Goal: Find specific page/section: Find specific page/section

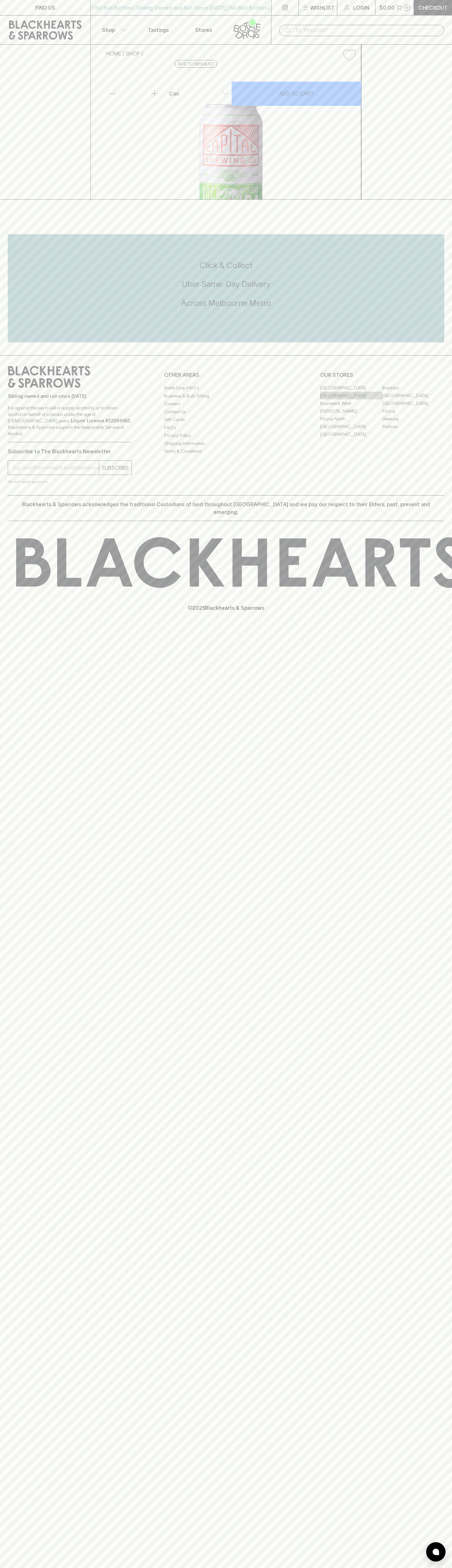
click at [351, 399] on link "[GEOGRAPHIC_DATA]" at bounding box center [351, 395] width 62 height 8
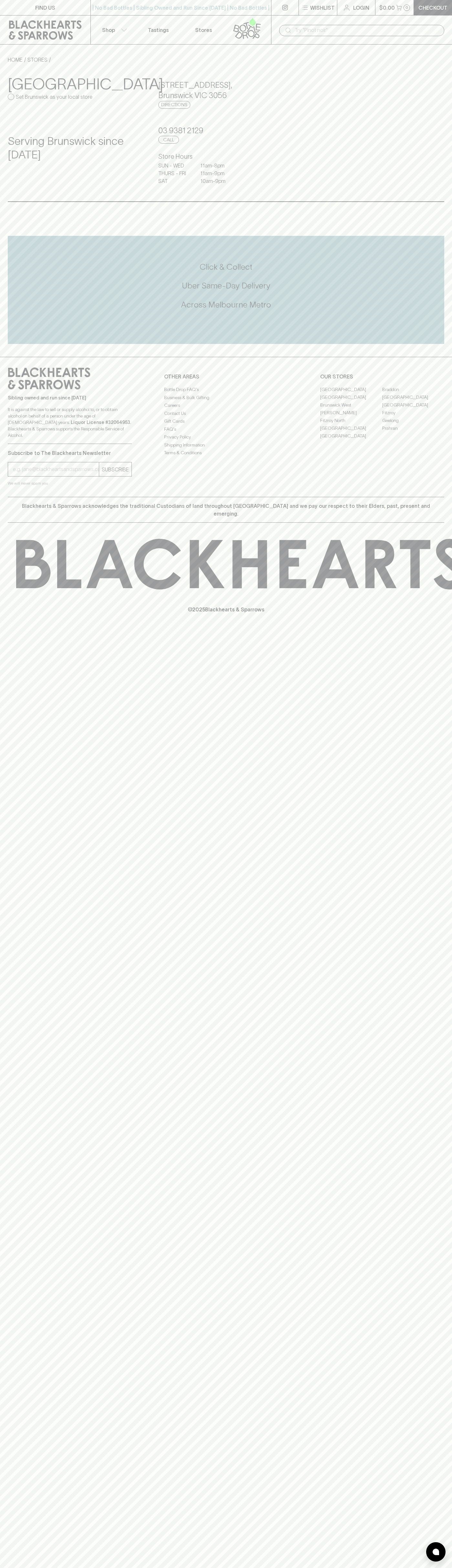
click at [11, 30] on icon at bounding box center [45, 30] width 81 height 19
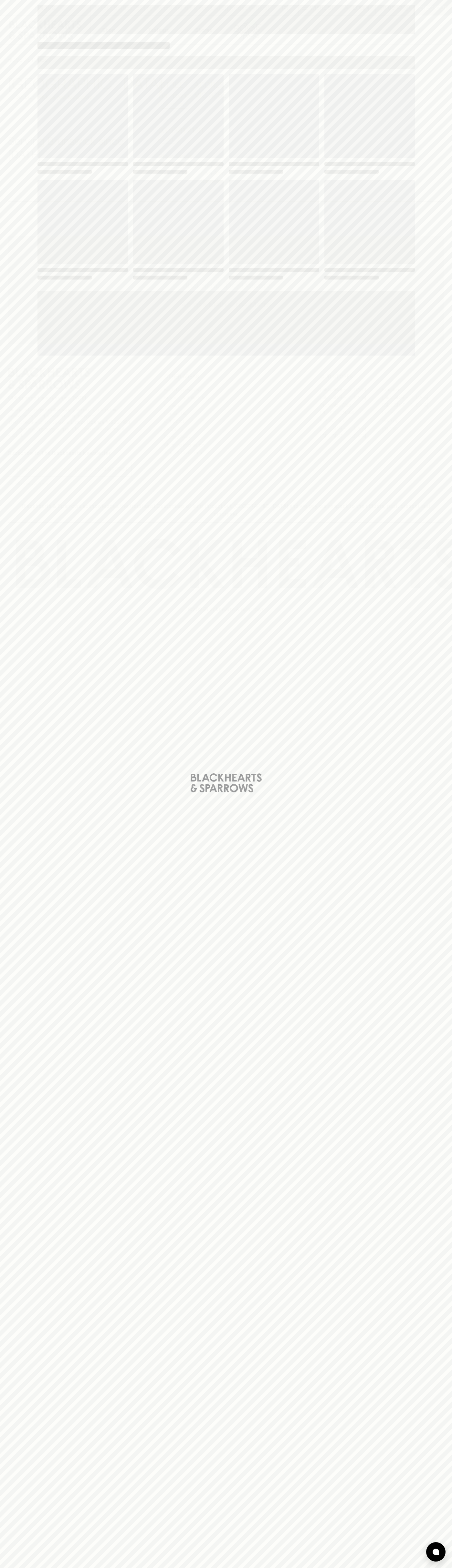
click at [123, 1567] on html "FIND US | No Bad Bottles | Sibling Owned and Run Since [DATE] | No Bad Bottles …" at bounding box center [226, 784] width 452 height 1568
click at [19, 334] on div "Loading" at bounding box center [226, 784] width 452 height 1568
